Goal: Information Seeking & Learning: Learn about a topic

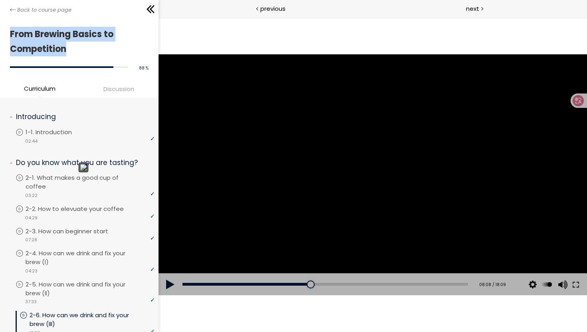
scroll to position [26, 0]
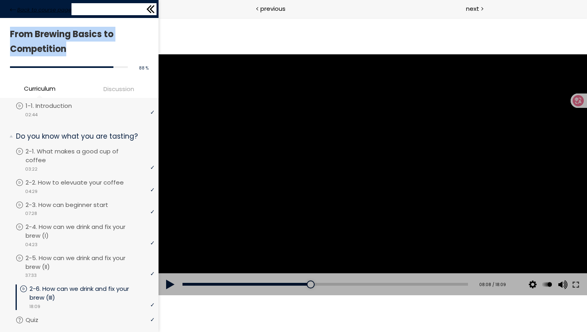
click at [30, 8] on span "Back to course page" at bounding box center [44, 10] width 54 height 8
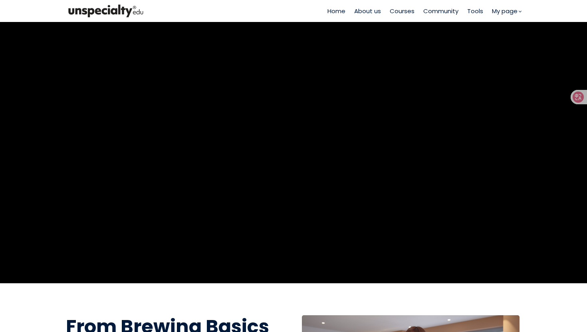
click at [398, 6] on span "Courses" at bounding box center [402, 10] width 25 height 9
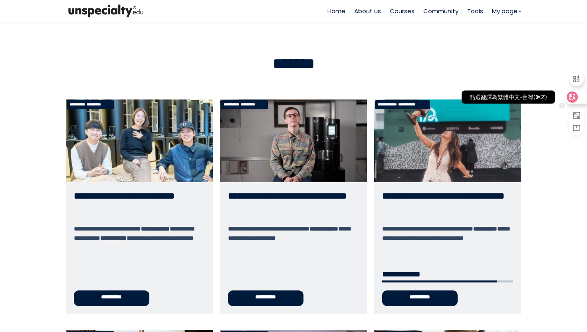
click at [579, 100] on div at bounding box center [575, 97] width 22 height 14
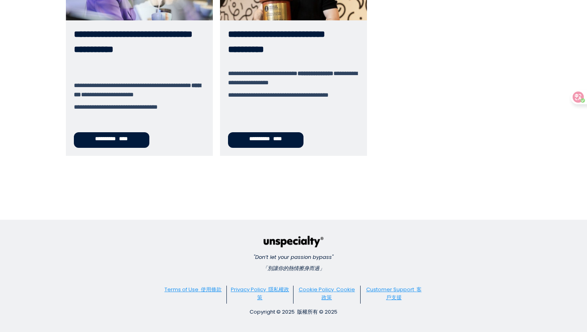
scroll to position [500, 0]
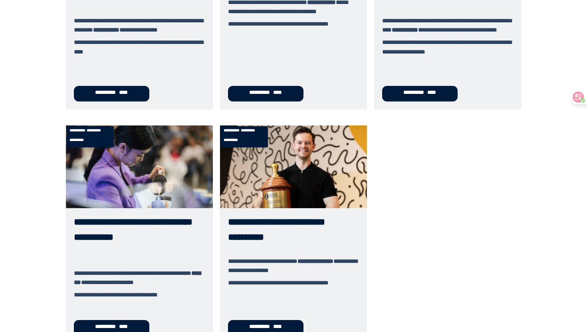
click at [272, 233] on link "**********" at bounding box center [293, 234] width 147 height 218
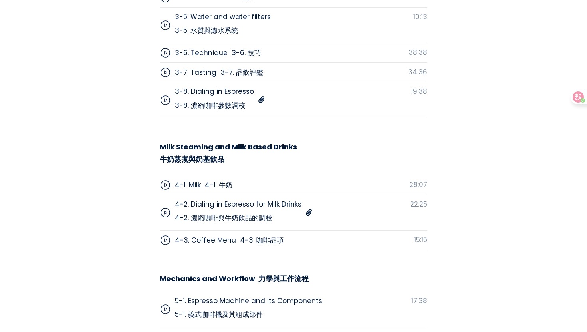
scroll to position [3356, 0]
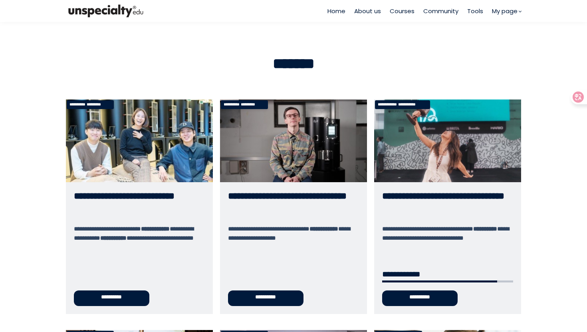
click at [454, 169] on link "**********" at bounding box center [447, 206] width 147 height 214
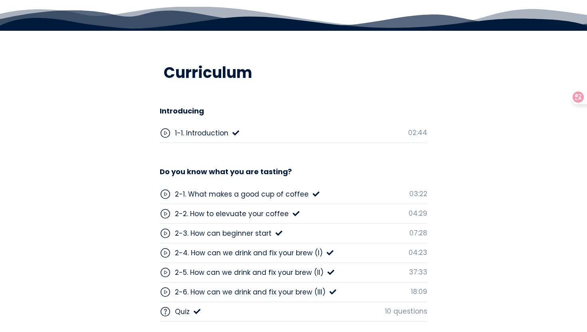
scroll to position [2025, 0]
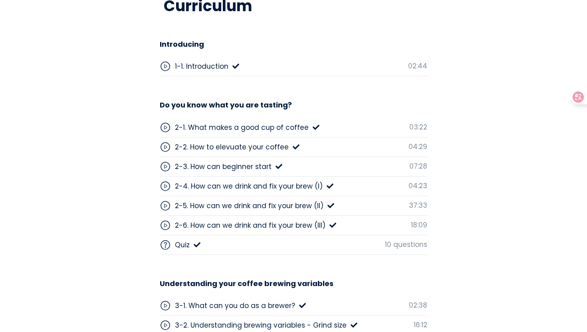
click at [216, 163] on div "2-3. How can beginner start" at bounding box center [223, 166] width 97 height 10
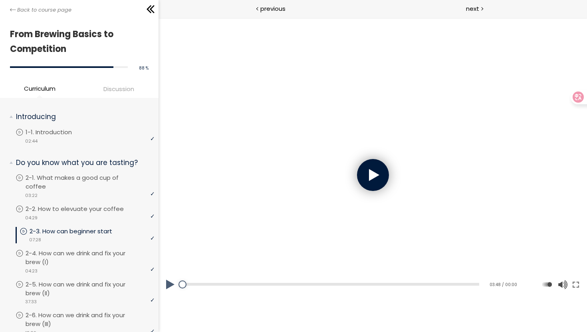
click at [361, 183] on div at bounding box center [372, 175] width 32 height 32
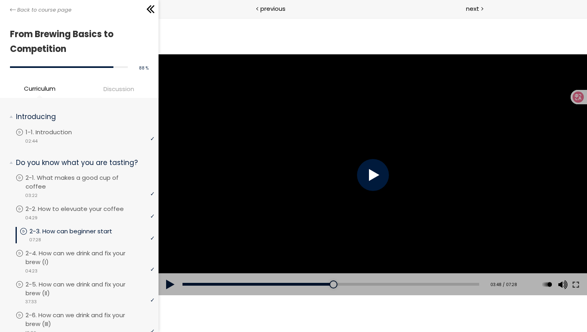
click at [370, 179] on div at bounding box center [372, 175] width 32 height 32
click at [374, 176] on div at bounding box center [372, 175] width 32 height 32
click at [381, 176] on div at bounding box center [372, 175] width 32 height 32
click at [308, 285] on div "03:12" at bounding box center [330, 284] width 297 height 3
click at [578, 286] on button at bounding box center [575, 284] width 14 height 22
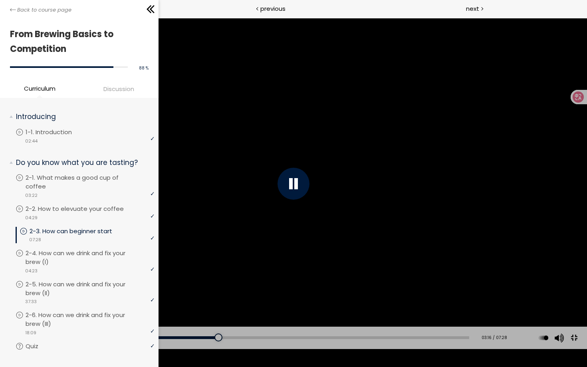
click at [182, 331] on div "Add chapter 02:42" at bounding box center [246, 338] width 445 height 22
click at [183, 331] on div "Add chapter 02:42" at bounding box center [246, 338] width 445 height 22
click at [226, 232] on div at bounding box center [293, 183] width 587 height 330
click at [185, 331] on div "Add chapter 02:37" at bounding box center [246, 338] width 445 height 22
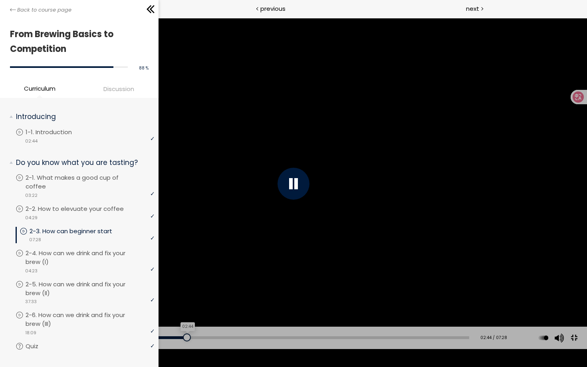
click at [184, 331] on div "02:44" at bounding box center [246, 337] width 445 height 3
click at [575, 331] on button at bounding box center [574, 338] width 18 height 18
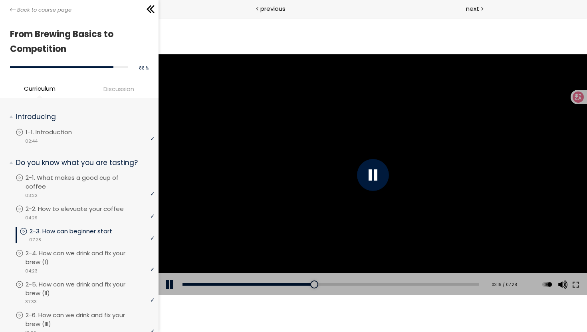
click at [374, 180] on div at bounding box center [372, 175] width 32 height 32
click at [313, 143] on div at bounding box center [372, 174] width 428 height 241
click at [317, 285] on div "03:27" at bounding box center [330, 284] width 297 height 3
click at [326, 284] on div "03:41" at bounding box center [330, 284] width 297 height 3
click at [332, 285] on div "Add chapter 03:49" at bounding box center [330, 284] width 297 height 22
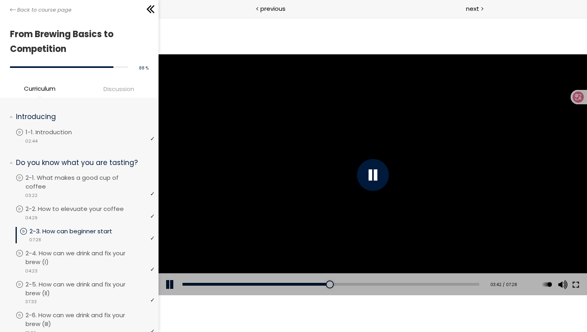
click at [572, 281] on button at bounding box center [575, 284] width 14 height 22
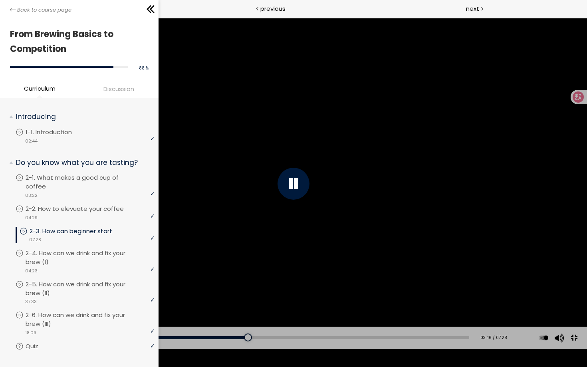
click at [247, 331] on div "Add chapter 03:50" at bounding box center [246, 338] width 445 height 22
click at [248, 331] on div at bounding box center [249, 337] width 8 height 8
click at [251, 331] on div at bounding box center [252, 337] width 8 height 8
click at [253, 331] on div at bounding box center [255, 337] width 8 height 8
click at [173, 242] on div at bounding box center [293, 183] width 587 height 330
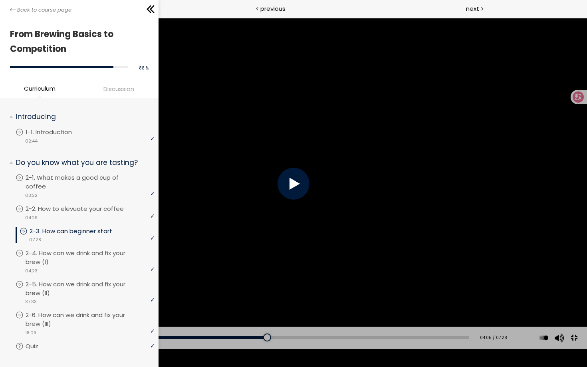
click at [423, 285] on div at bounding box center [293, 183] width 587 height 330
click at [384, 258] on div at bounding box center [293, 183] width 587 height 330
click at [382, 266] on div at bounding box center [293, 183] width 587 height 330
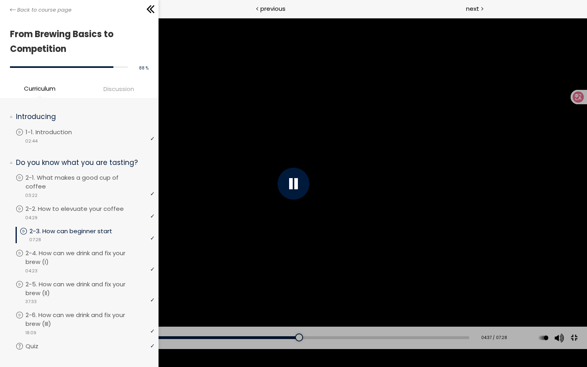
click at [322, 273] on div at bounding box center [293, 183] width 587 height 330
click at [574, 331] on button at bounding box center [574, 338] width 18 height 18
